Goal: Task Accomplishment & Management: Manage account settings

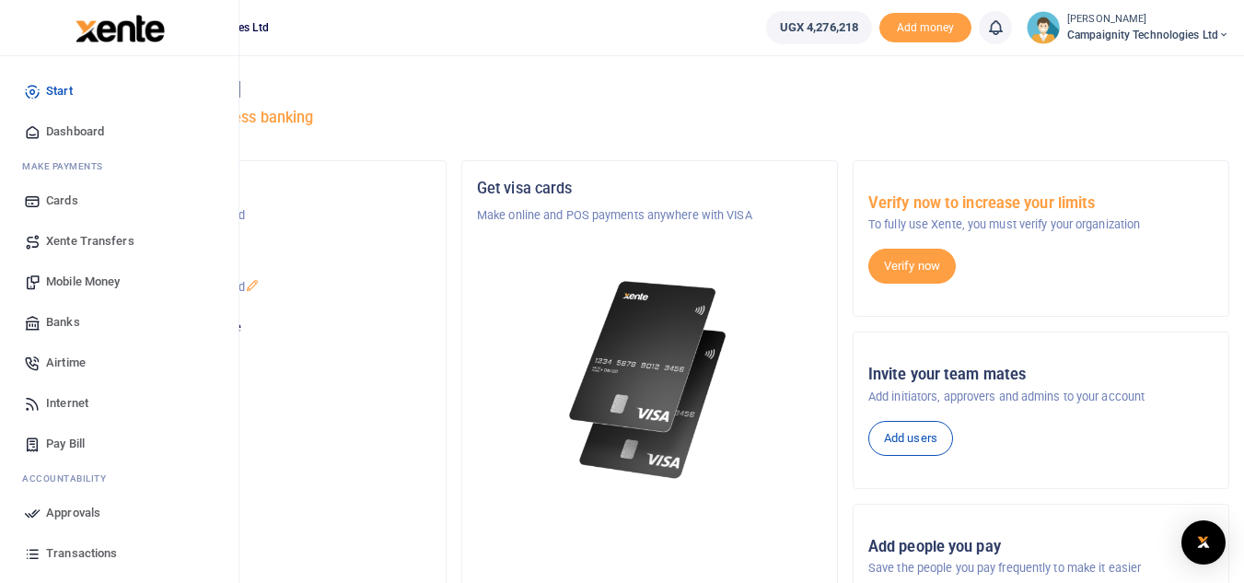
click at [68, 365] on span "Airtime" at bounding box center [66, 363] width 40 height 18
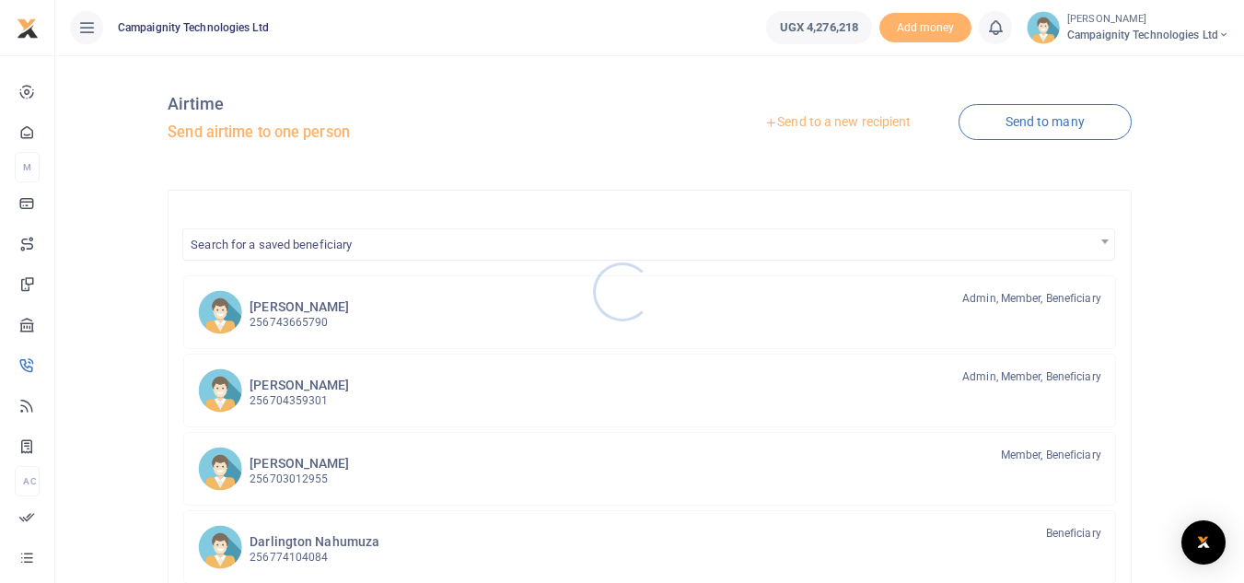
click at [271, 401] on div at bounding box center [622, 291] width 1244 height 583
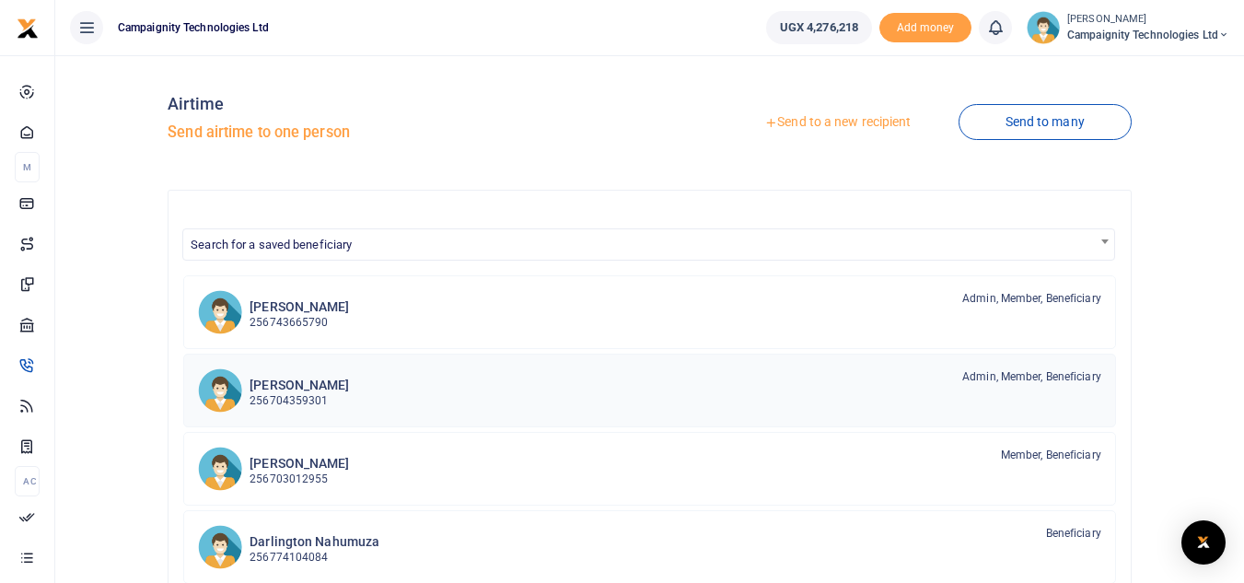
click at [352, 389] on div "Ethan Bampeire 256704359301 Admin, Member, Beneficiary" at bounding box center [676, 389] width 852 height 42
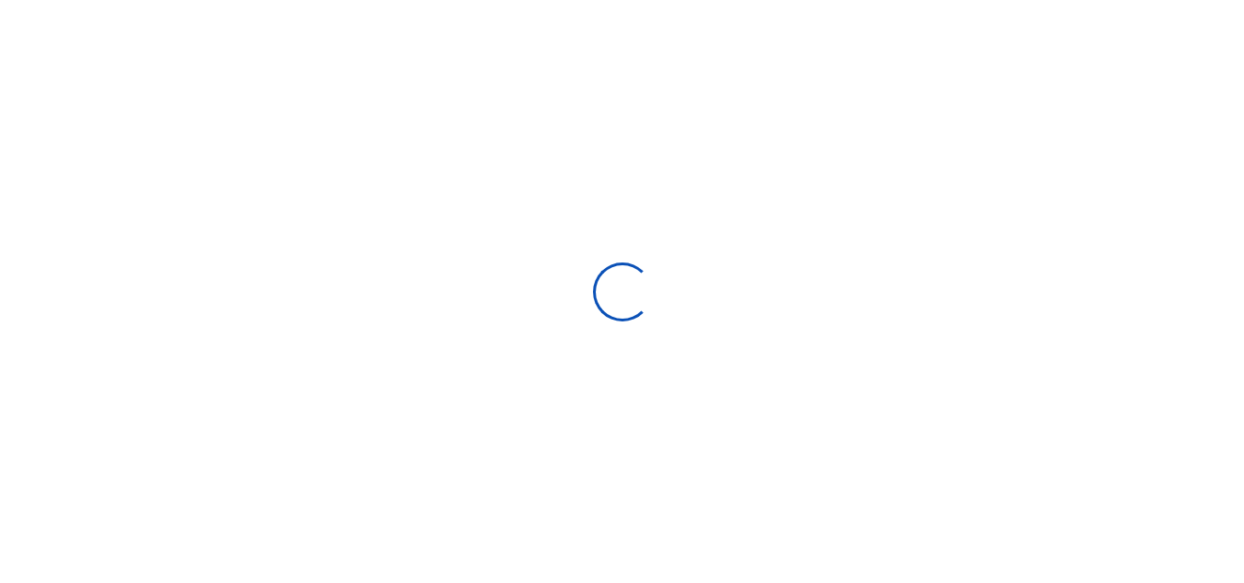
select select
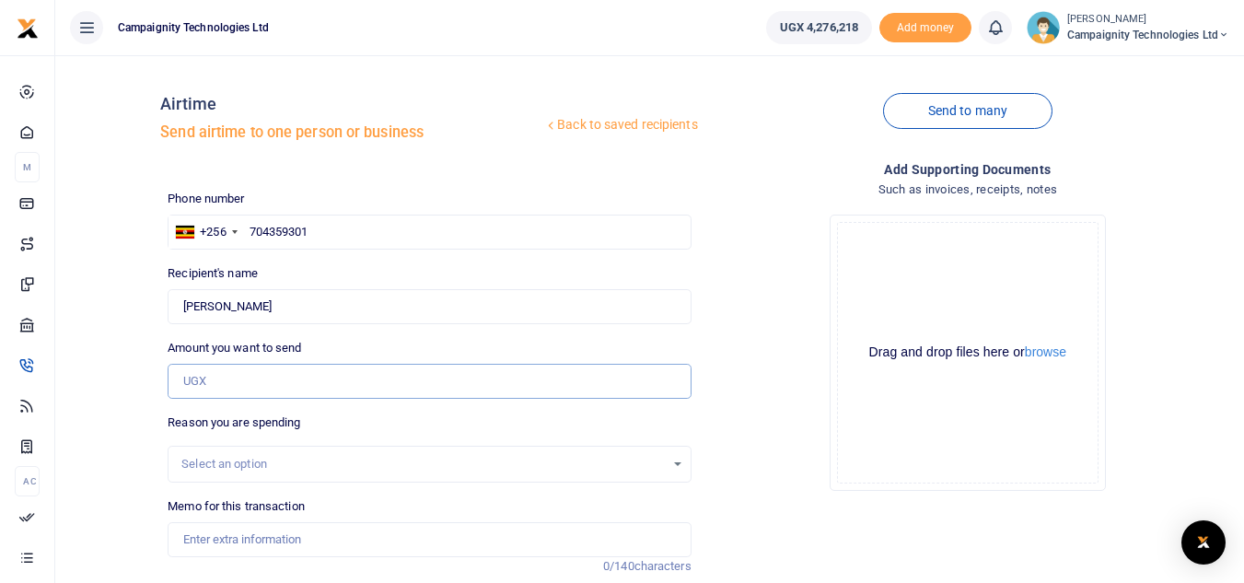
click at [274, 388] on input "Amount you want to send" at bounding box center [429, 381] width 523 height 35
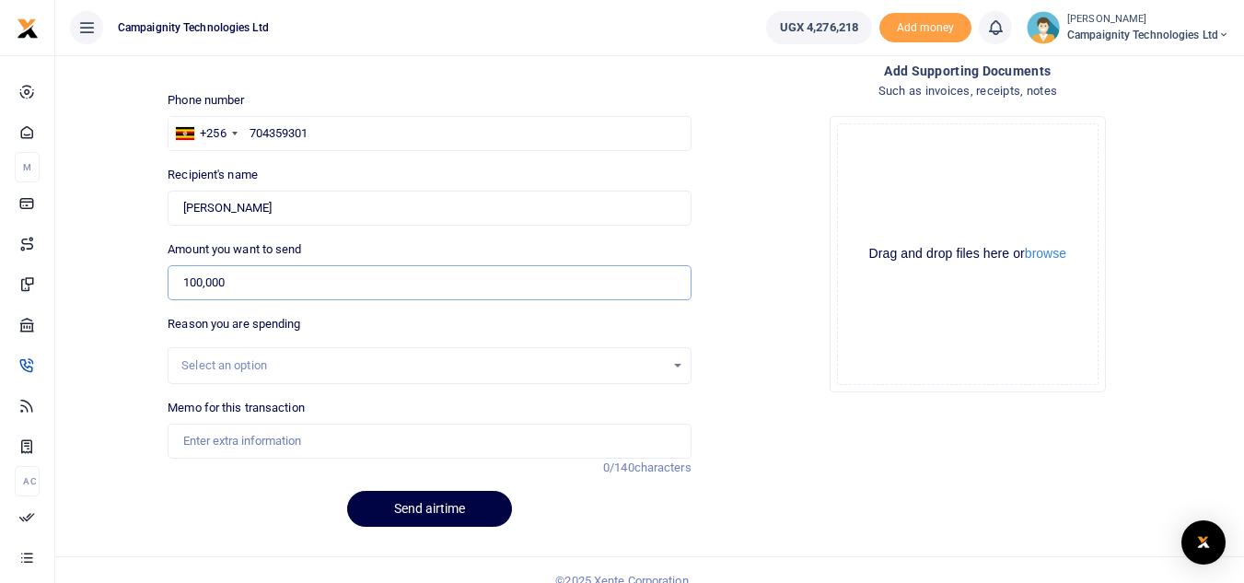
scroll to position [120, 0]
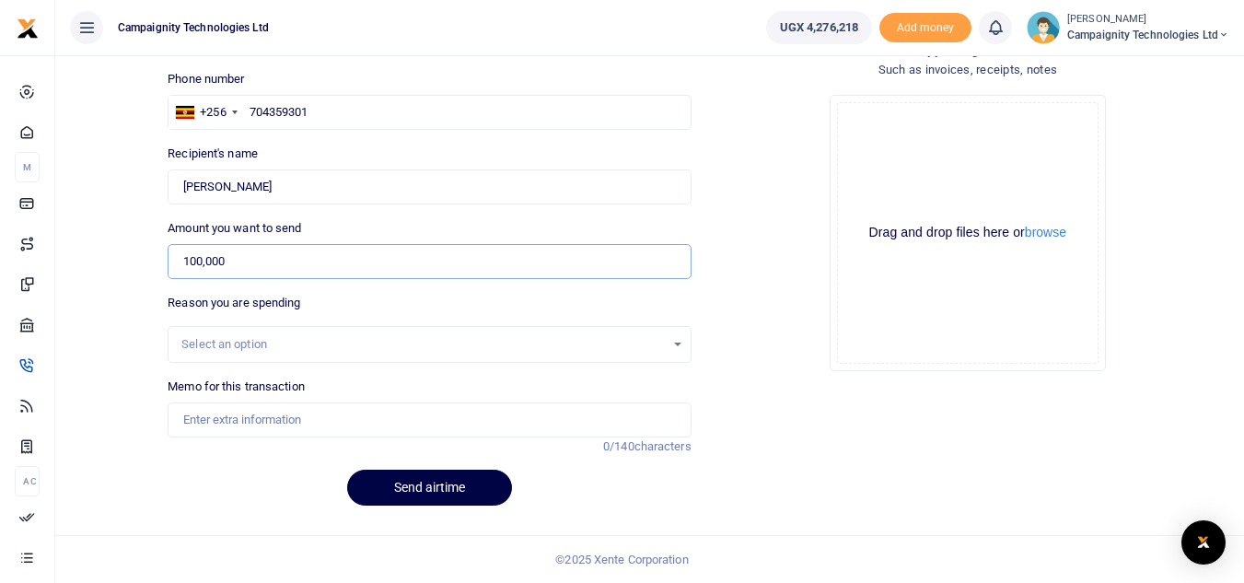
type input "100,000"
click at [505, 414] on input "Memo for this transaction" at bounding box center [429, 419] width 523 height 35
type input "a"
click at [273, 418] on input "Data bundle for ethan" at bounding box center [429, 419] width 523 height 35
type input "Data bundle for [PERSON_NAME]"
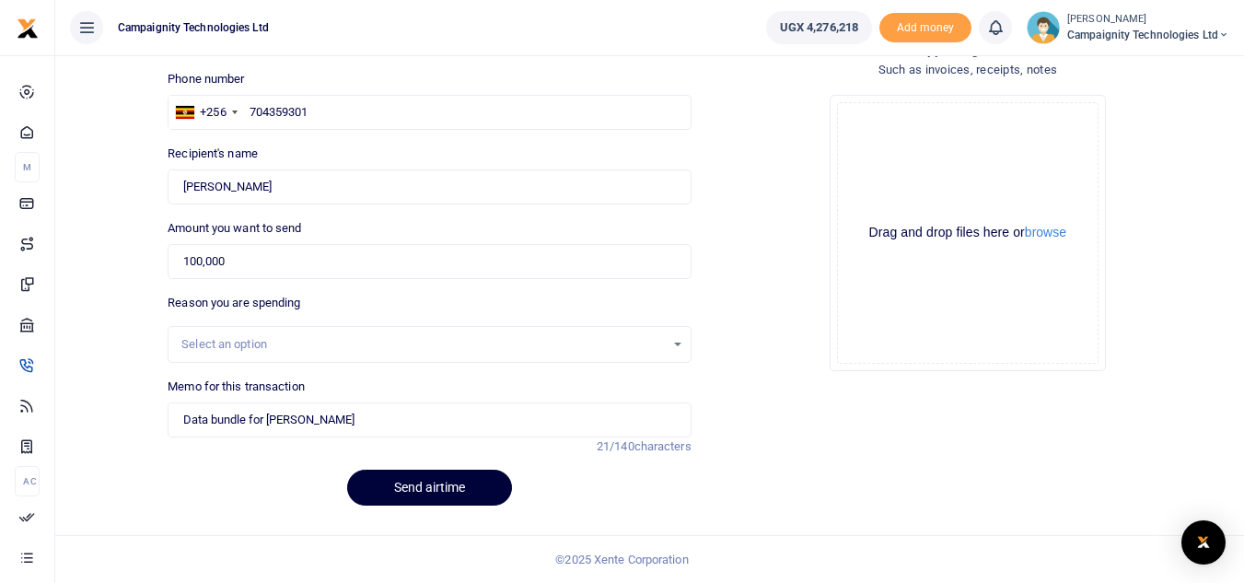
click at [452, 480] on button "Send airtime" at bounding box center [429, 488] width 165 height 36
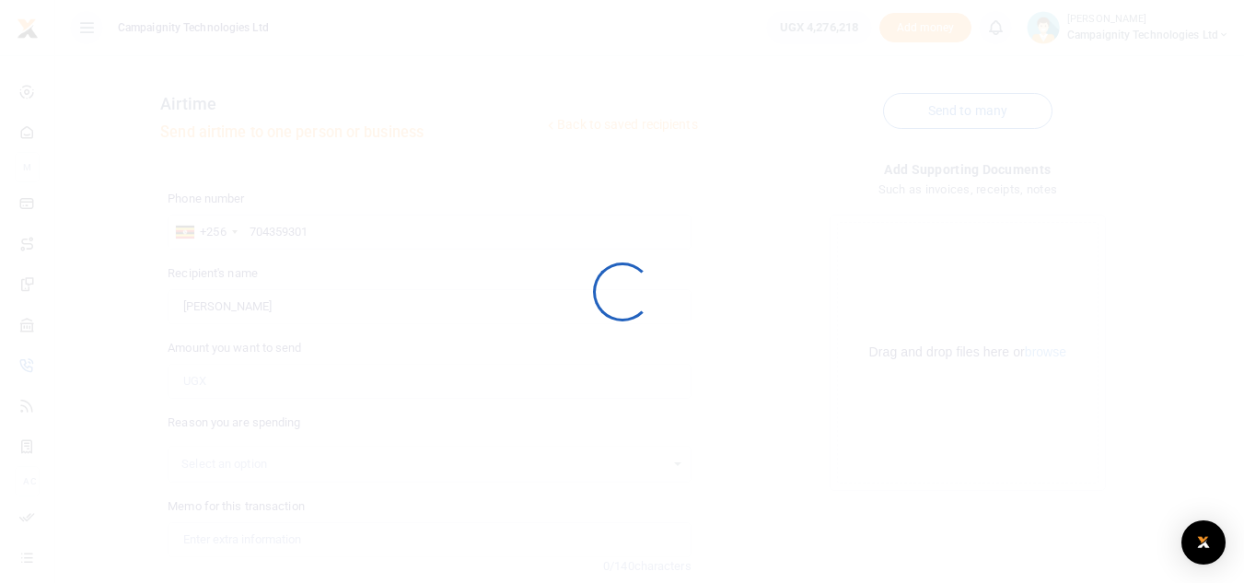
scroll to position [120, 0]
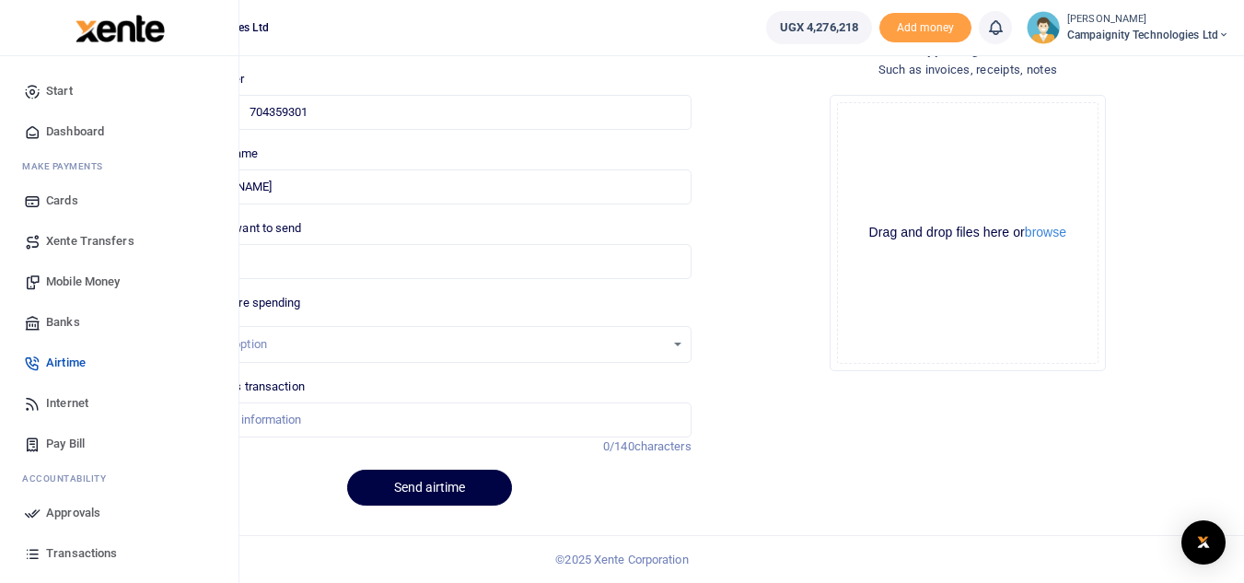
click at [60, 364] on span "Airtime" at bounding box center [66, 363] width 40 height 18
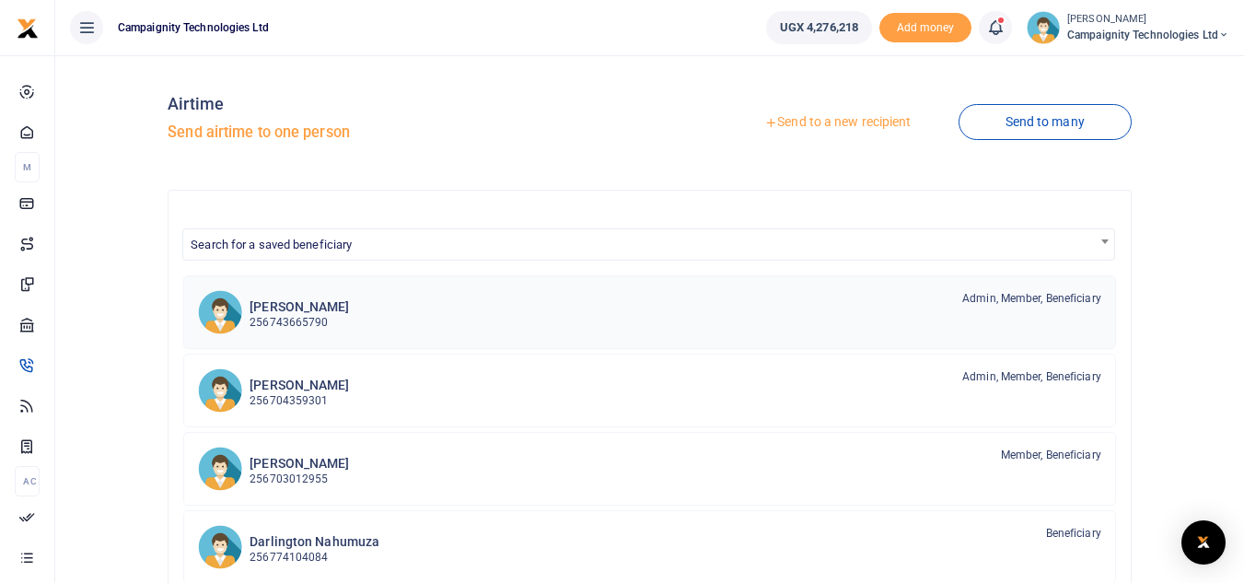
click at [305, 313] on h6 "[PERSON_NAME]" at bounding box center [299, 307] width 99 height 16
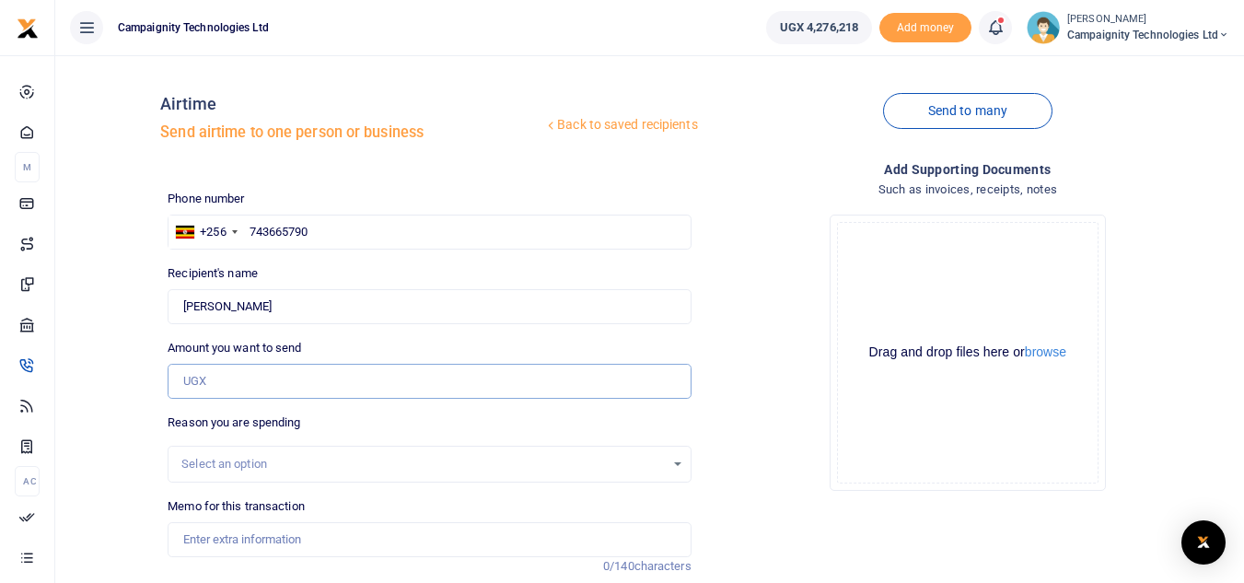
click at [225, 383] on input "Amount you want to send" at bounding box center [429, 381] width 523 height 35
click at [630, 405] on div "Phone number +256 Uganda +256 743665790 Phone is required. Recipient's name Sim…" at bounding box center [429, 415] width 538 height 451
click at [518, 393] on input "500,00" at bounding box center [429, 381] width 523 height 35
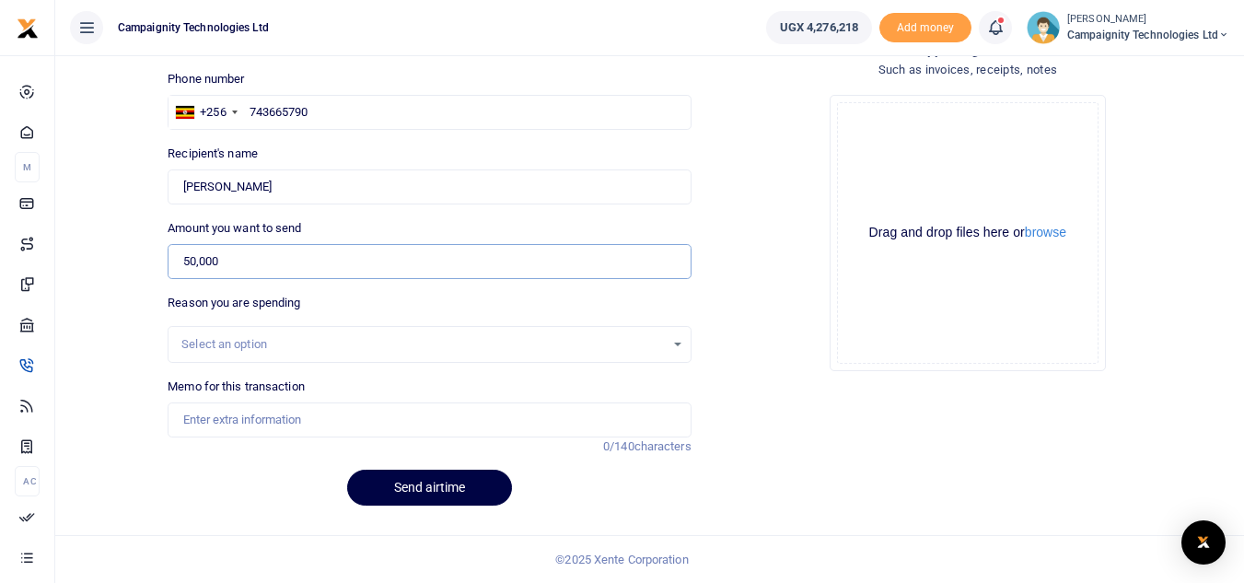
type input "50,000"
click at [400, 405] on input "Memo for this transaction" at bounding box center [429, 419] width 523 height 35
type input "data bundle for [PERSON_NAME]"
click at [445, 497] on button "Send airtime" at bounding box center [429, 488] width 165 height 36
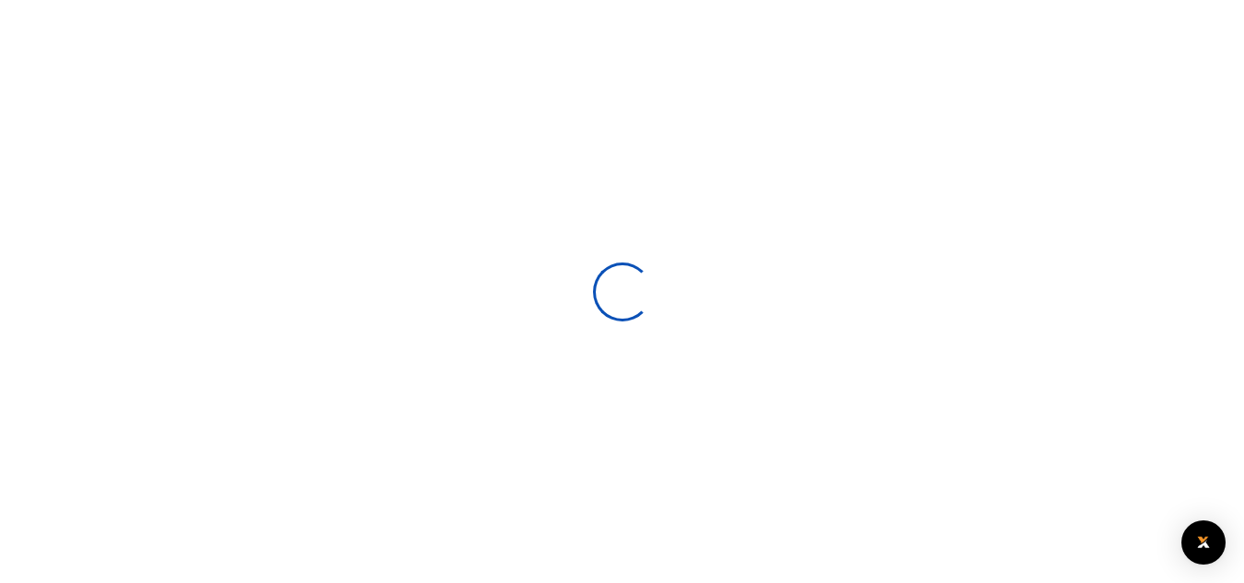
select select
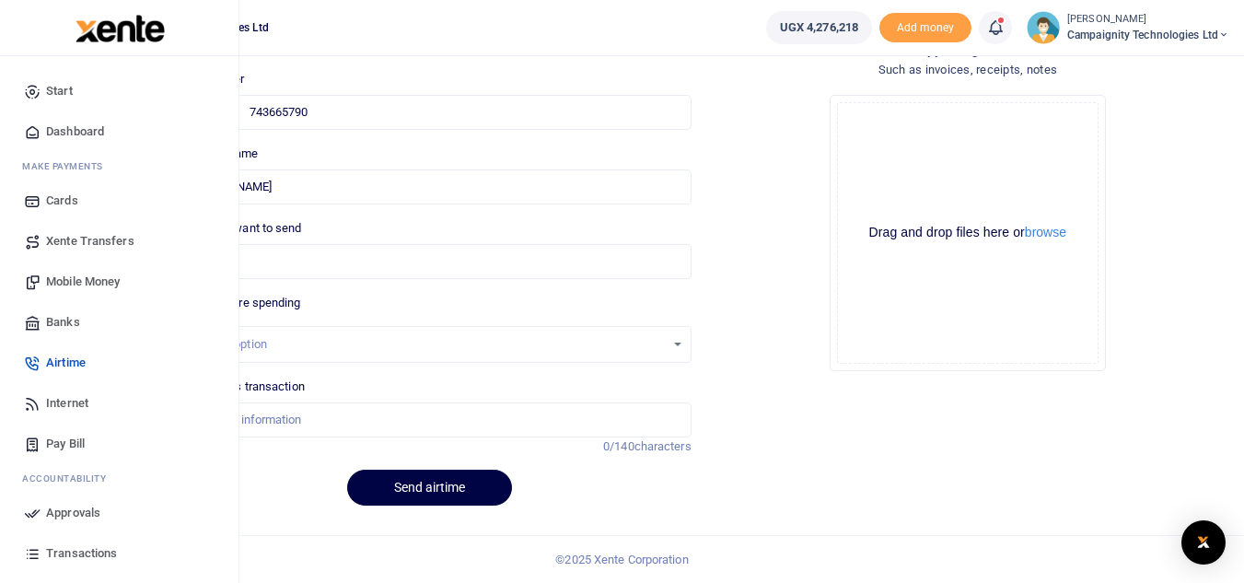
click at [64, 507] on span "Approvals" at bounding box center [73, 513] width 54 height 18
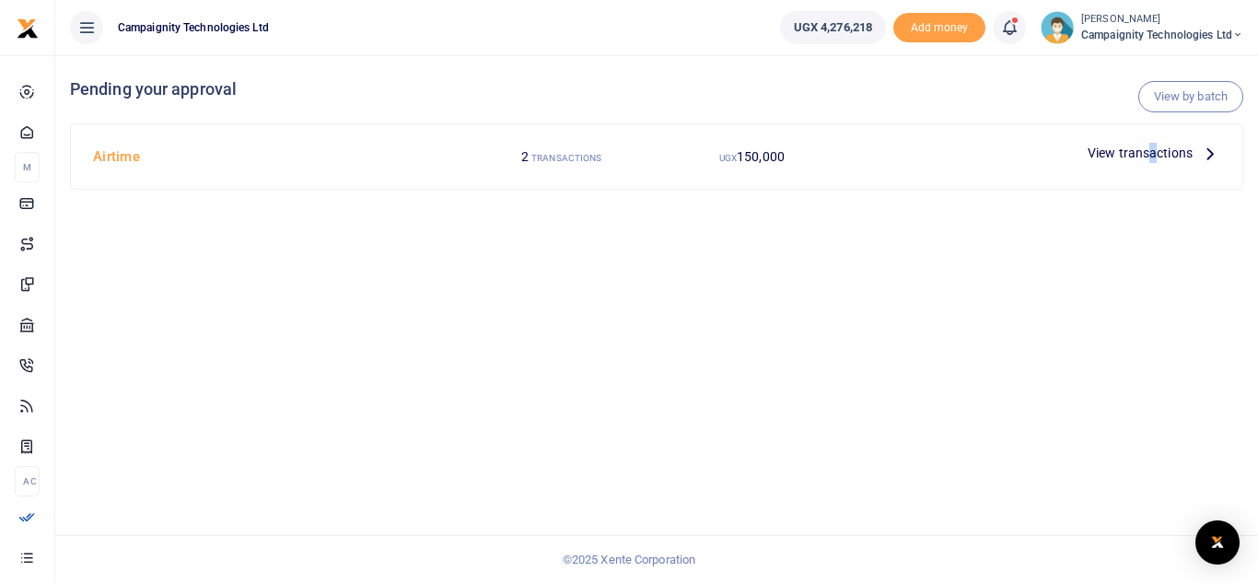
drag, startPoint x: 1158, startPoint y: 141, endPoint x: 1145, endPoint y: 152, distance: 17.0
click at [1145, 152] on div "View transactions" at bounding box center [1153, 153] width 147 height 28
click at [1145, 152] on span "View transactions" at bounding box center [1139, 153] width 105 height 20
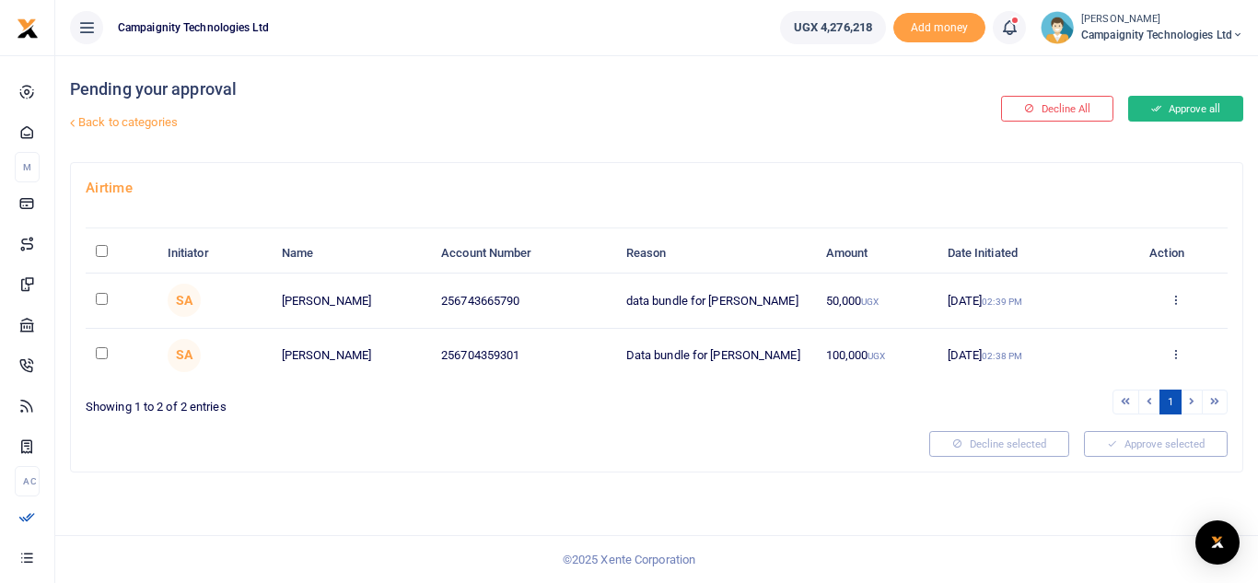
click at [1177, 121] on button "Approve all" at bounding box center [1185, 109] width 115 height 26
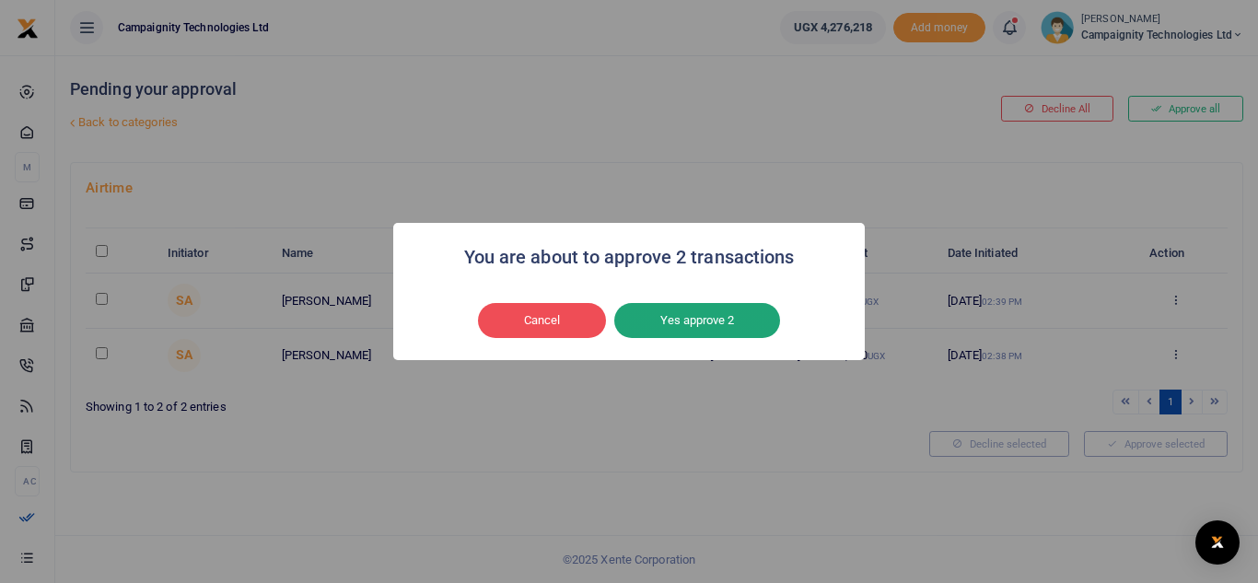
click at [668, 319] on button "Yes approve 2" at bounding box center [697, 320] width 166 height 35
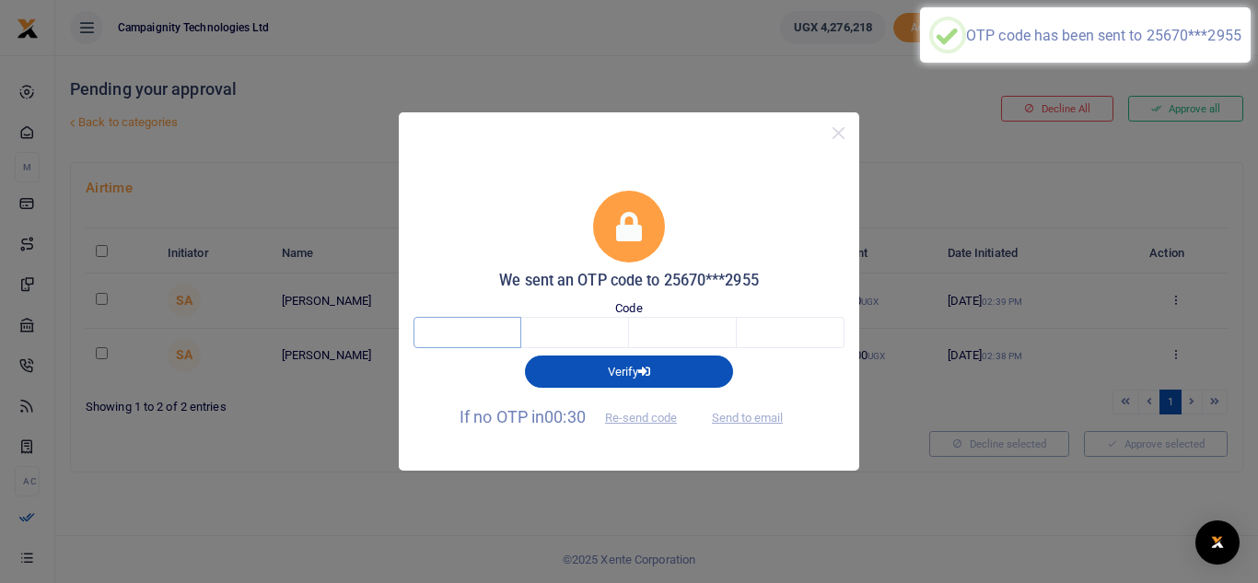
click at [477, 331] on input "text" at bounding box center [467, 332] width 108 height 31
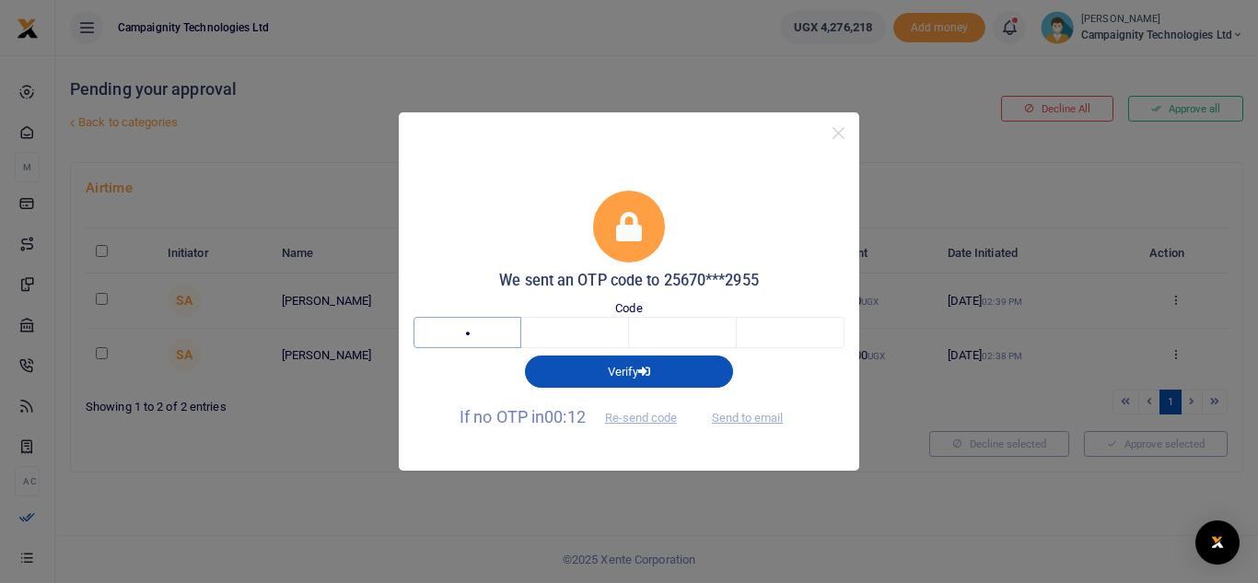
type input "8"
type input "1"
type input "3"
type input "2"
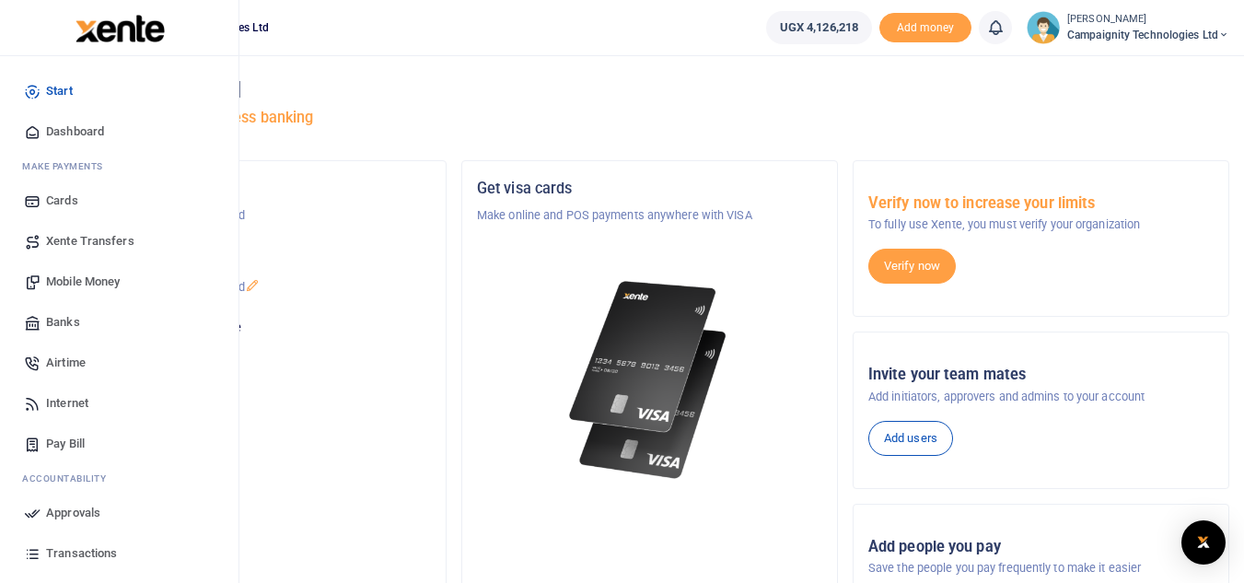
click at [97, 544] on span "Transactions" at bounding box center [81, 553] width 71 height 18
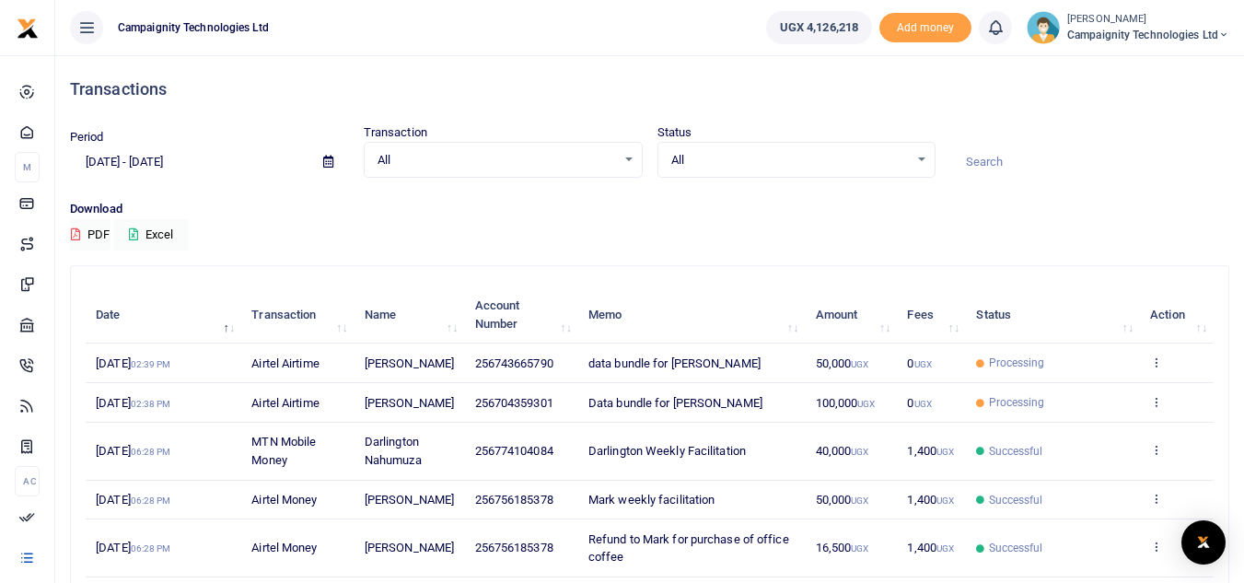
click at [1147, 370] on td "View details Send again" at bounding box center [1177, 363] width 74 height 40
click at [1156, 368] on icon at bounding box center [1156, 361] width 12 height 13
click at [1098, 209] on p "Download" at bounding box center [649, 209] width 1159 height 19
click at [1212, 537] on img "Open Intercom Messenger" at bounding box center [1203, 542] width 24 height 22
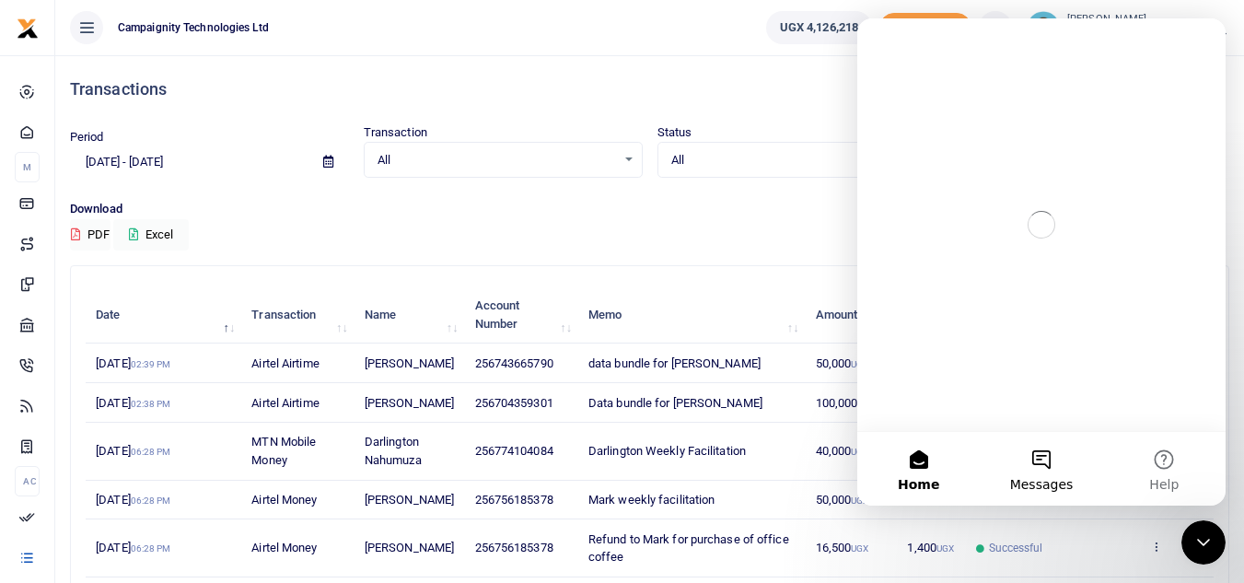
click at [1053, 459] on button "Messages" at bounding box center [1041, 469] width 122 height 74
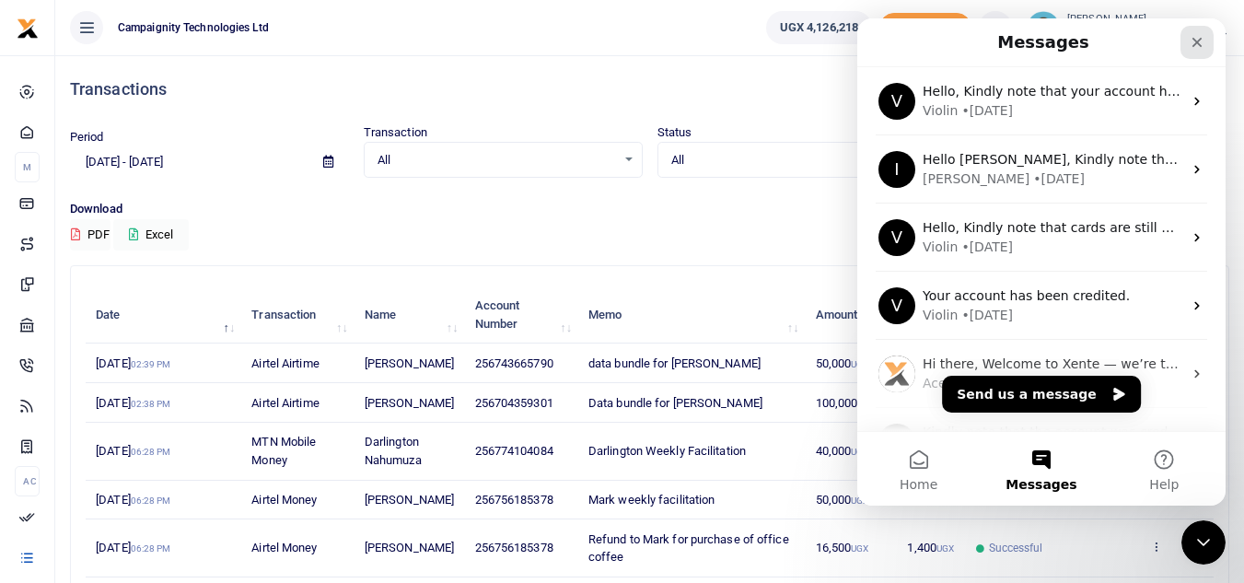
click at [1192, 41] on icon "Close" at bounding box center [1197, 42] width 15 height 15
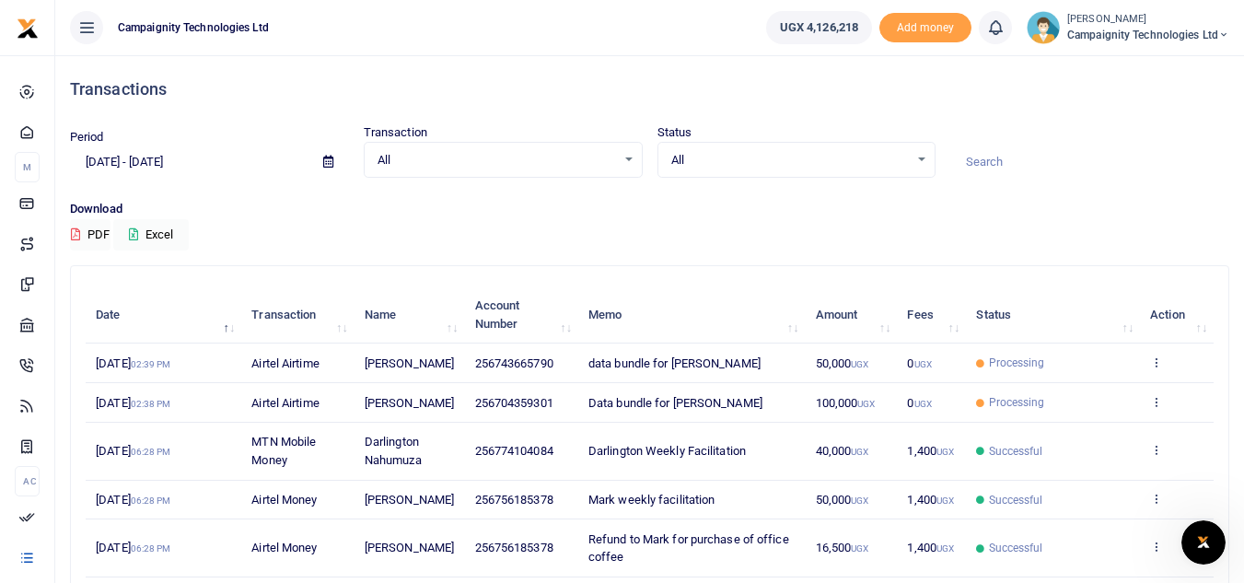
click at [1139, 176] on input at bounding box center [1089, 161] width 279 height 31
click at [1113, 134] on div at bounding box center [1090, 153] width 294 height 50
